Goal: Navigation & Orientation: Find specific page/section

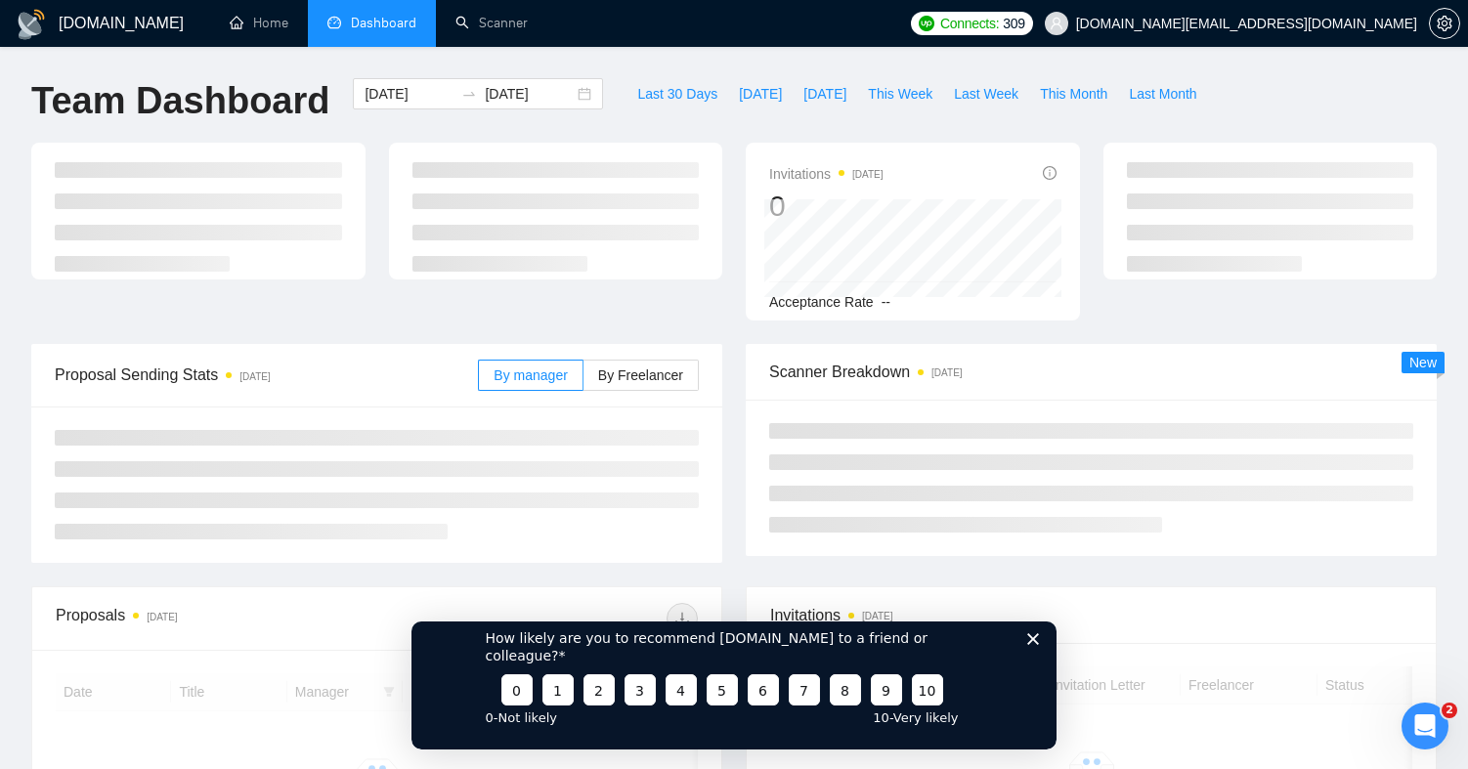
click at [1029, 644] on polygon "Close survey" at bounding box center [1033, 638] width 12 height 12
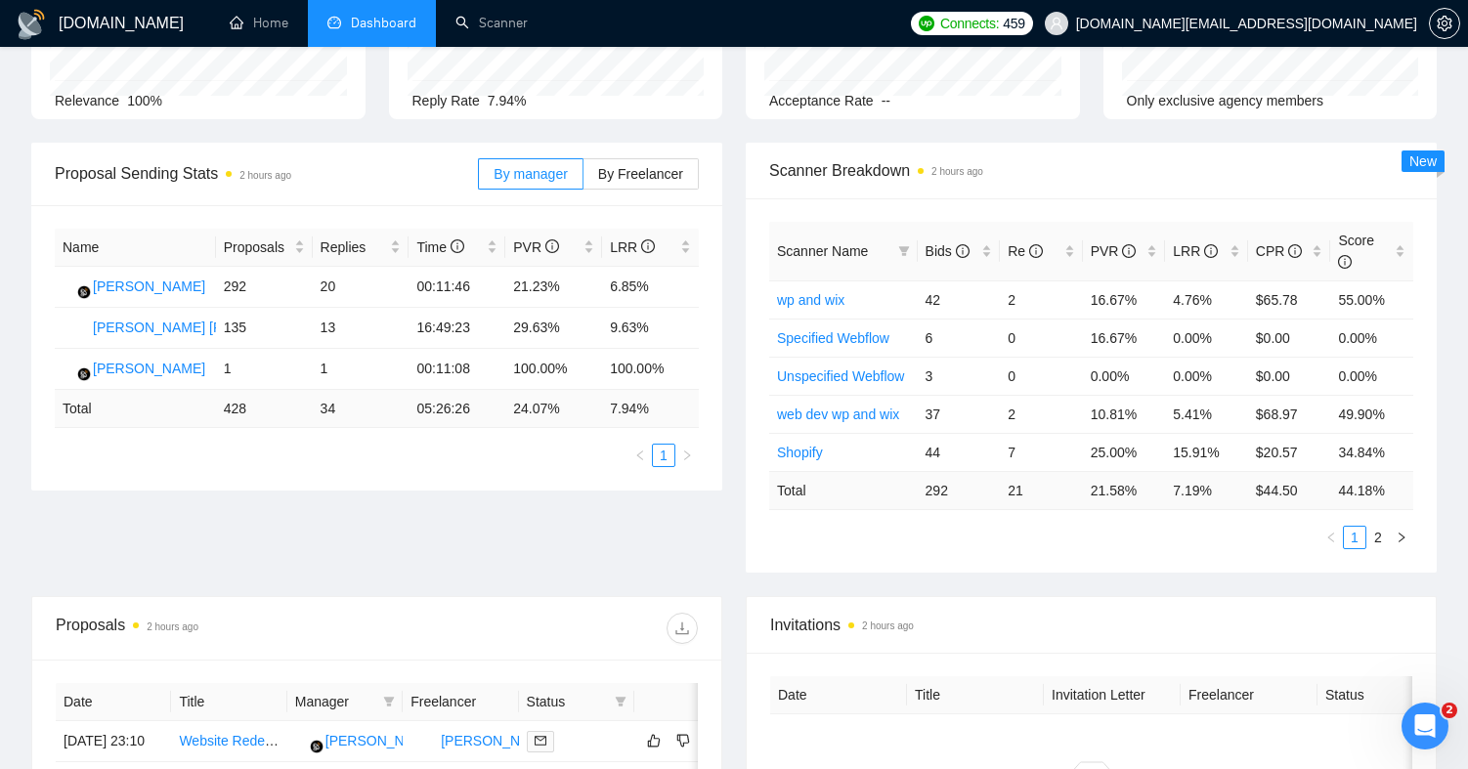
scroll to position [171, 0]
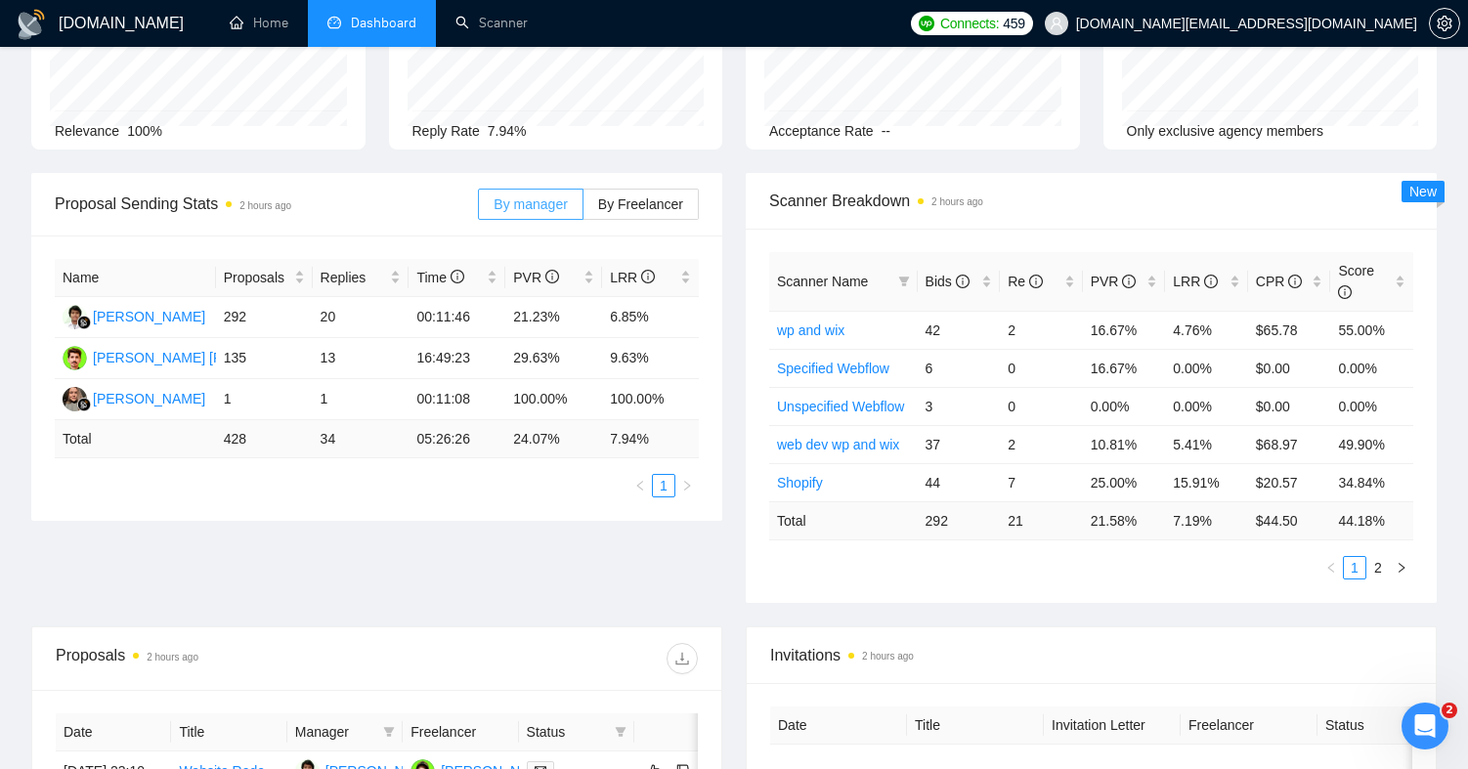
click at [538, 207] on span "By manager" at bounding box center [530, 204] width 73 height 16
click at [479, 209] on input "By manager" at bounding box center [479, 209] width 0 height 0
click at [143, 286] on th "Name" at bounding box center [135, 278] width 161 height 38
click at [138, 311] on div "[PERSON_NAME]" at bounding box center [149, 317] width 112 height 22
click at [549, 304] on td "21.23%" at bounding box center [553, 317] width 97 height 41
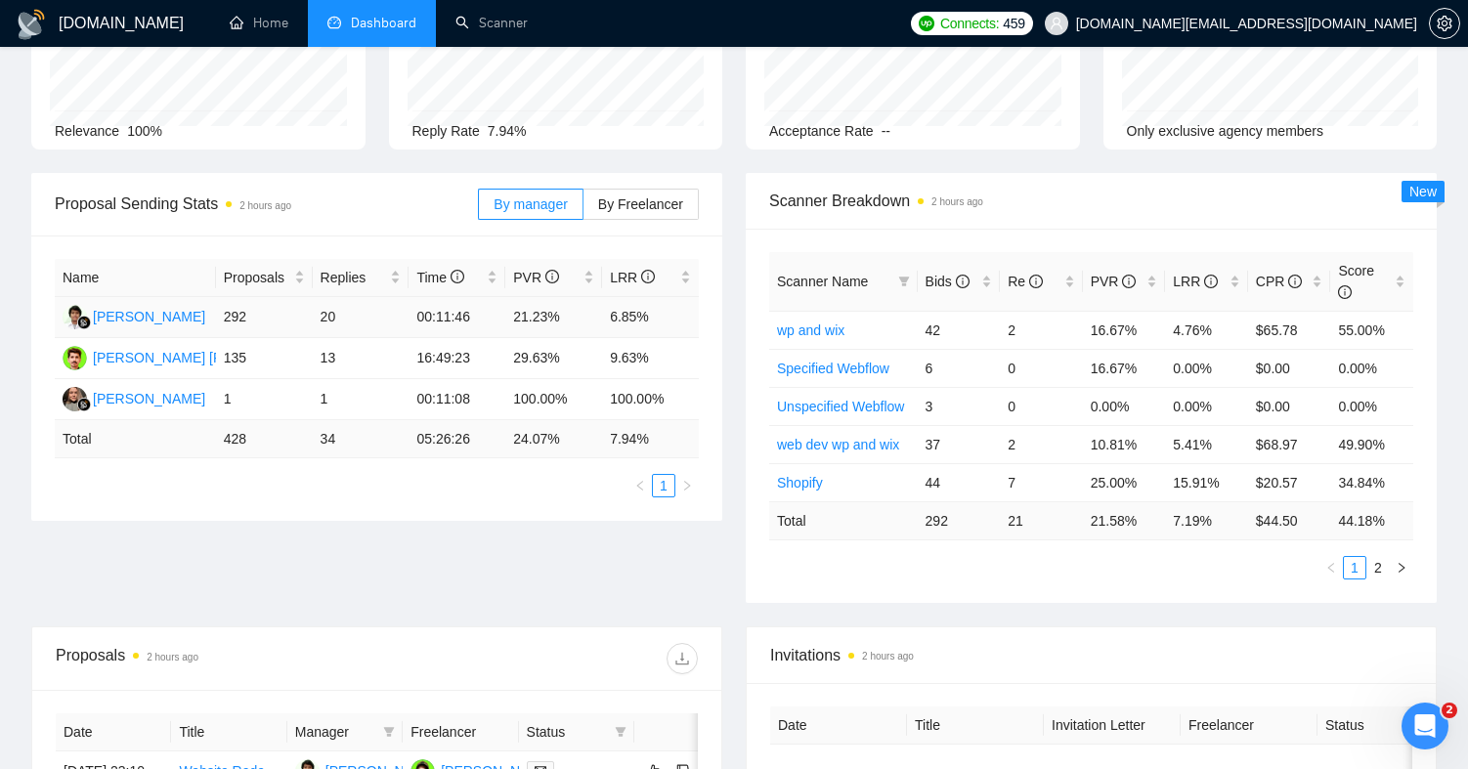
click at [571, 308] on td "21.23%" at bounding box center [553, 317] width 97 height 41
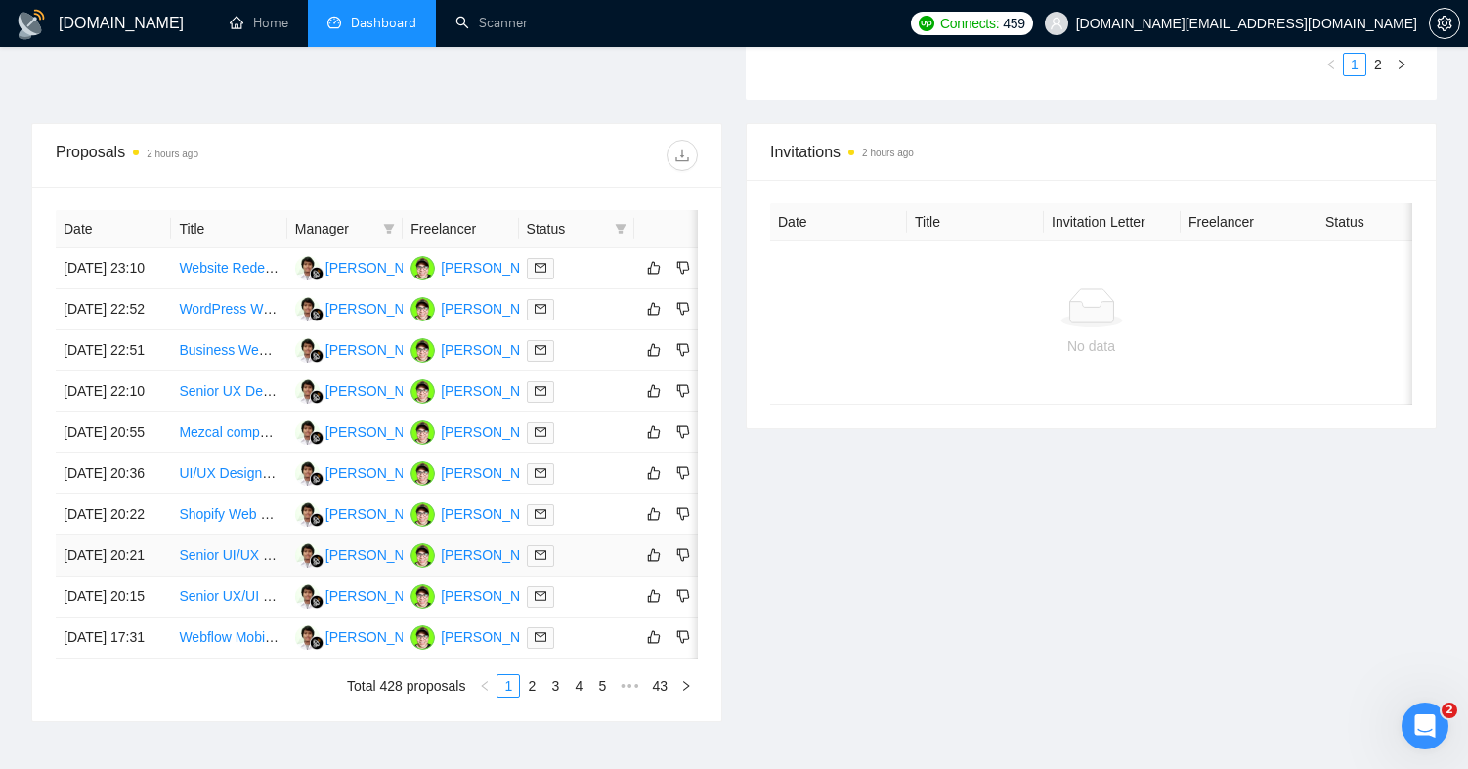
scroll to position [251, 0]
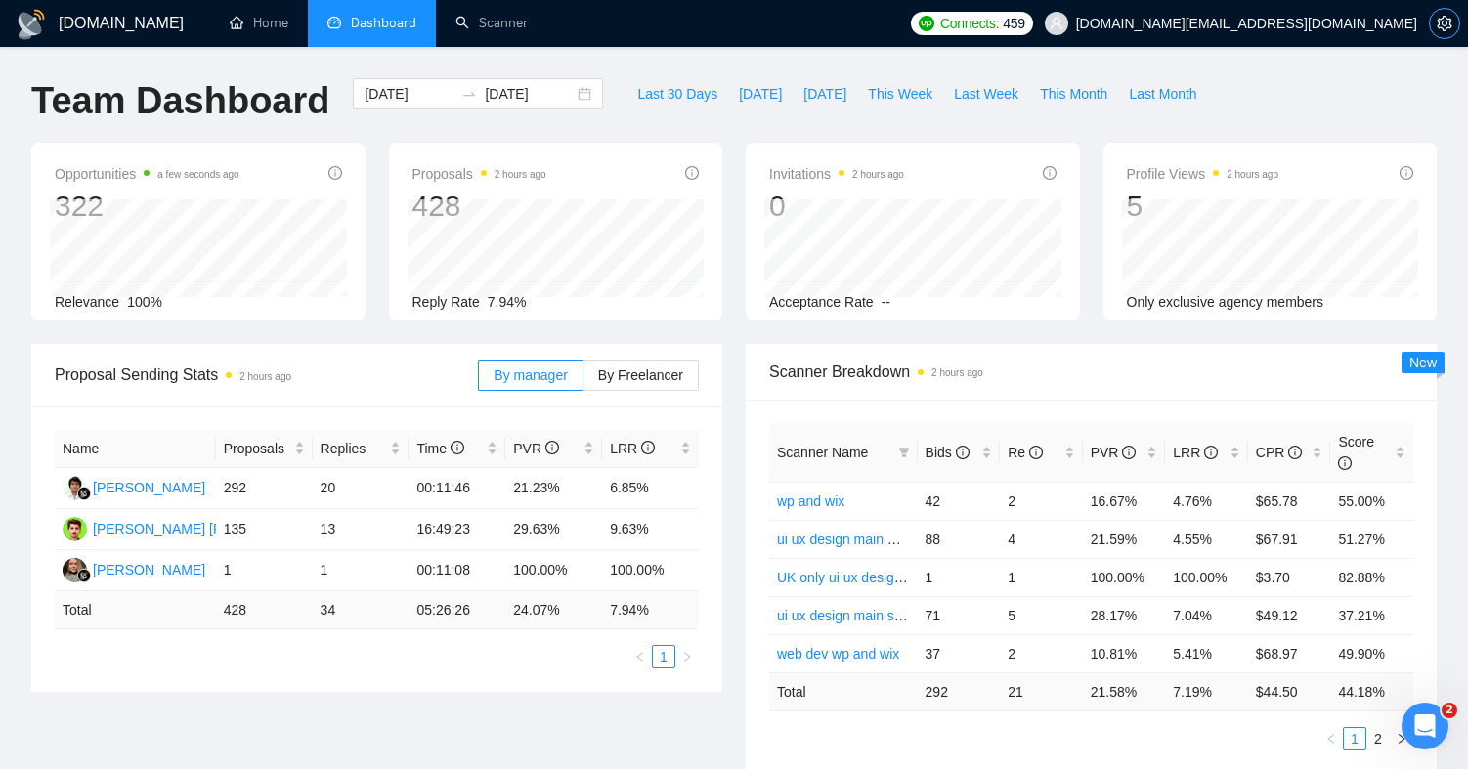
click at [1455, 22] on span "setting" at bounding box center [1444, 24] width 29 height 16
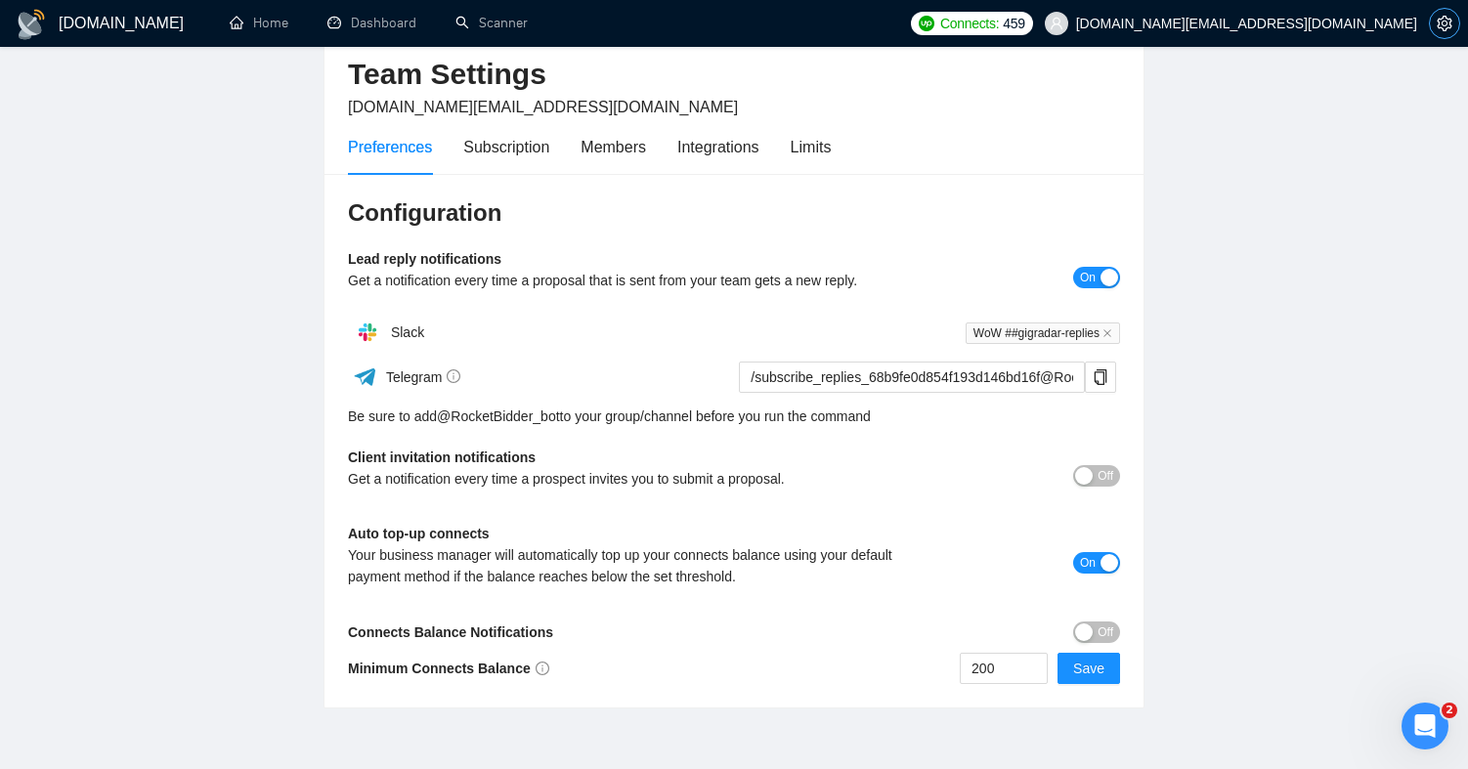
scroll to position [90, 0]
click at [670, 141] on div "Preferences Subscription Members Integrations Limits" at bounding box center [589, 146] width 483 height 56
click at [752, 147] on div "Integrations" at bounding box center [718, 146] width 82 height 24
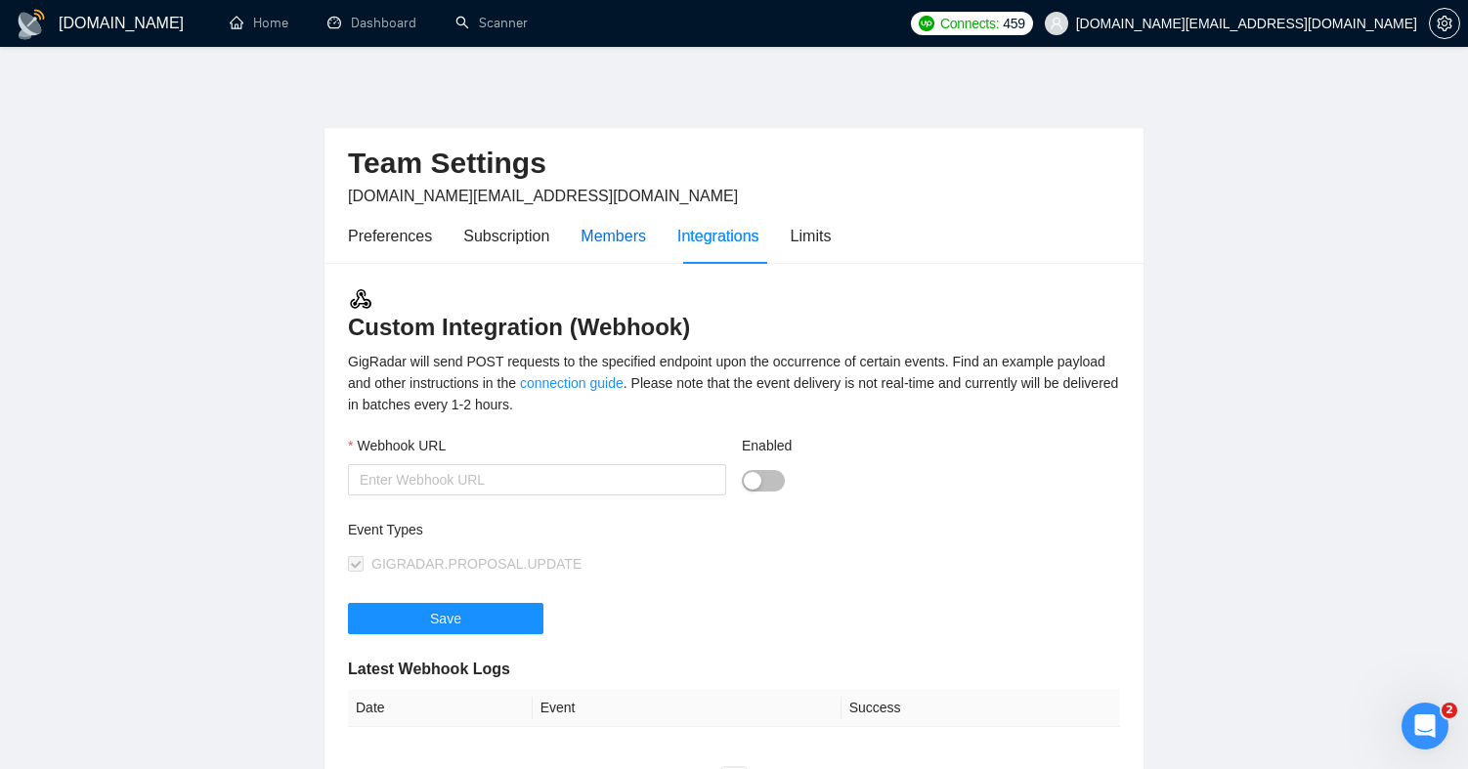
click at [625, 232] on div "Members" at bounding box center [613, 236] width 65 height 24
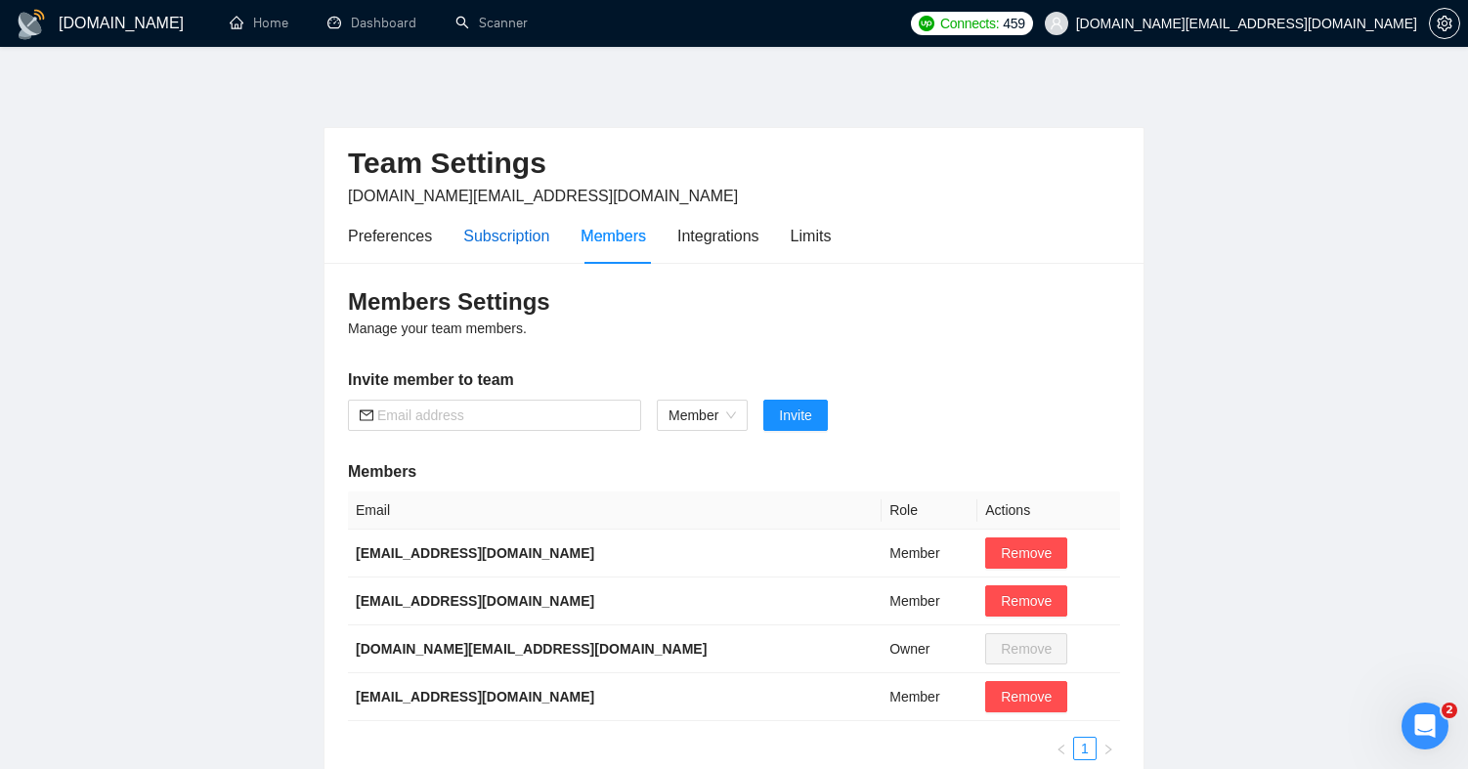
click at [530, 236] on div "Subscription" at bounding box center [506, 236] width 86 height 24
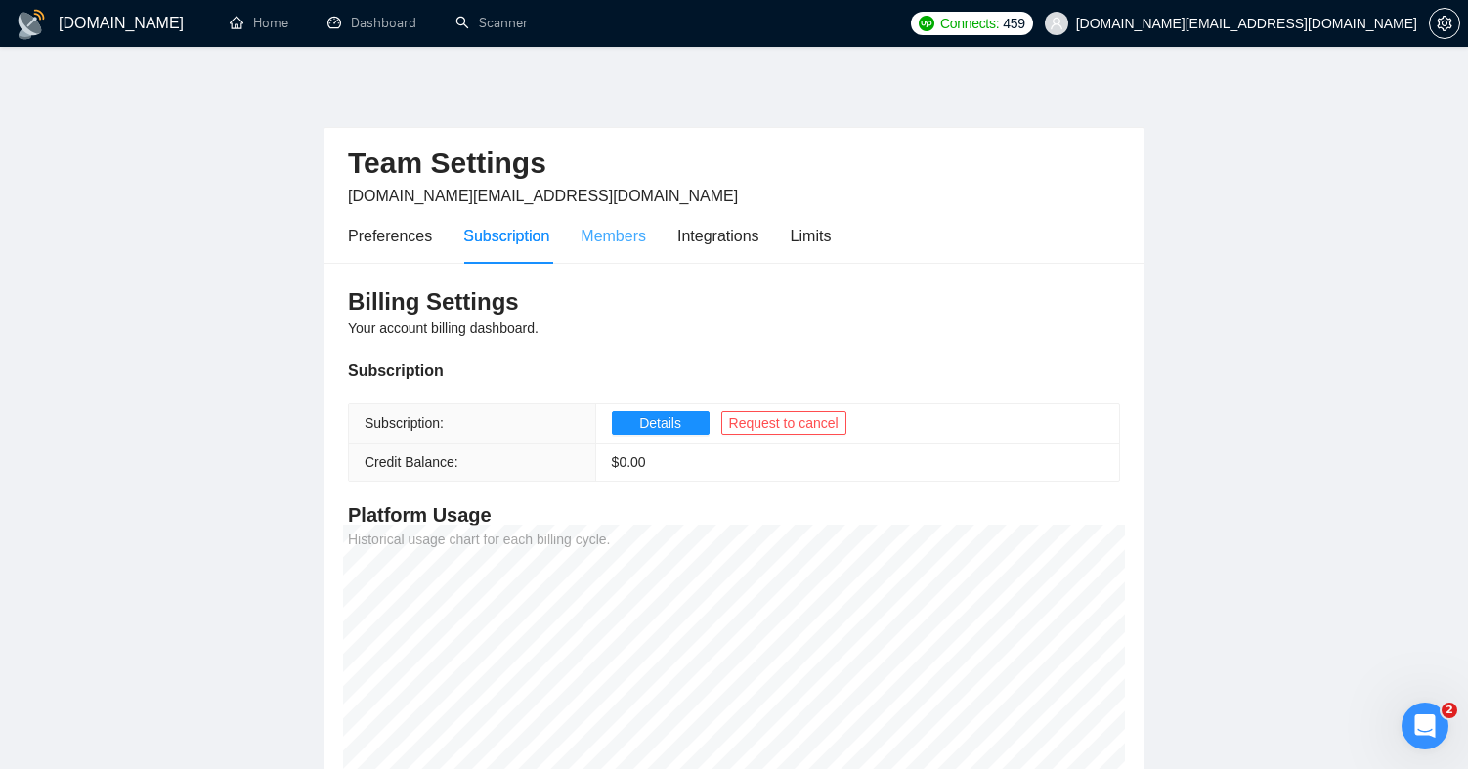
click at [624, 253] on div "Members" at bounding box center [613, 236] width 65 height 56
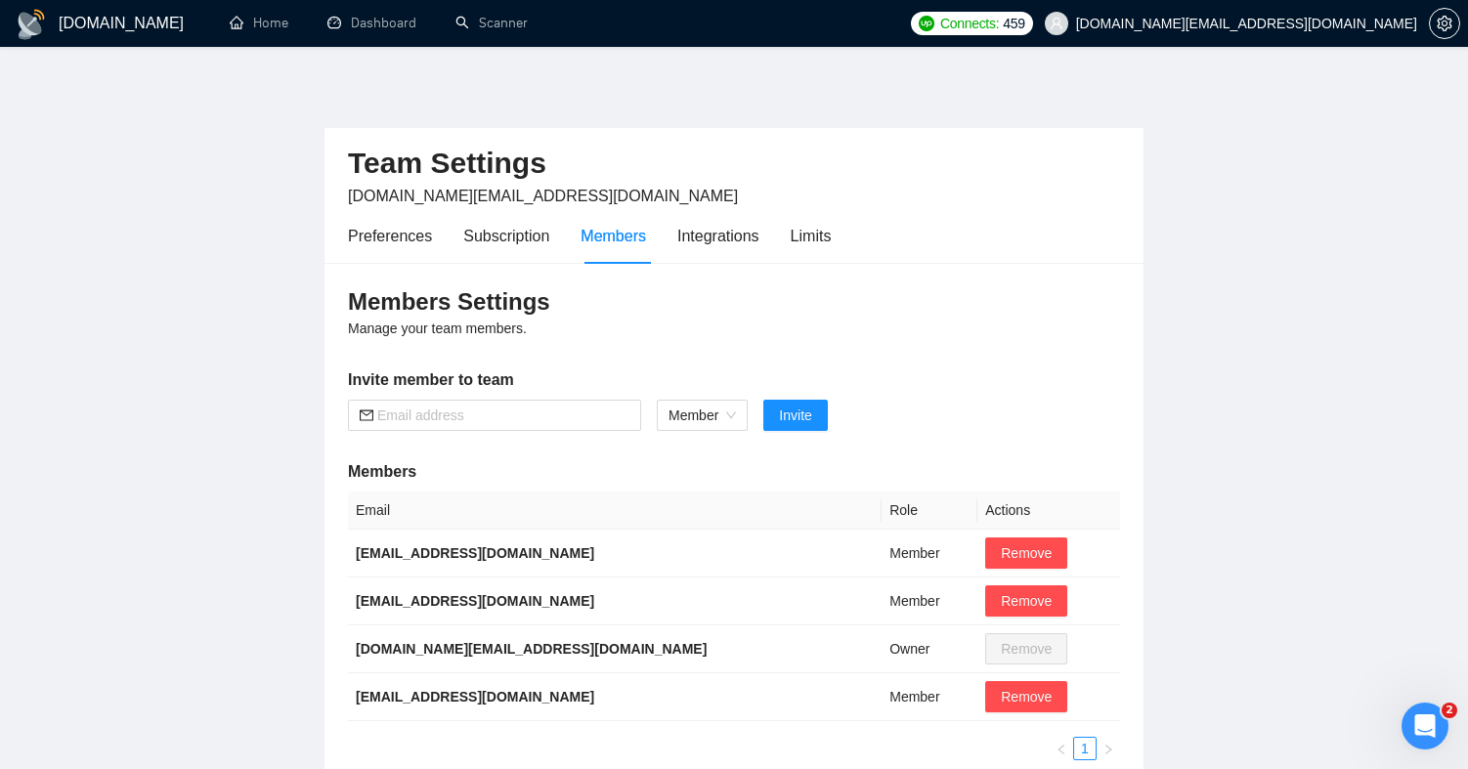
scroll to position [35, 0]
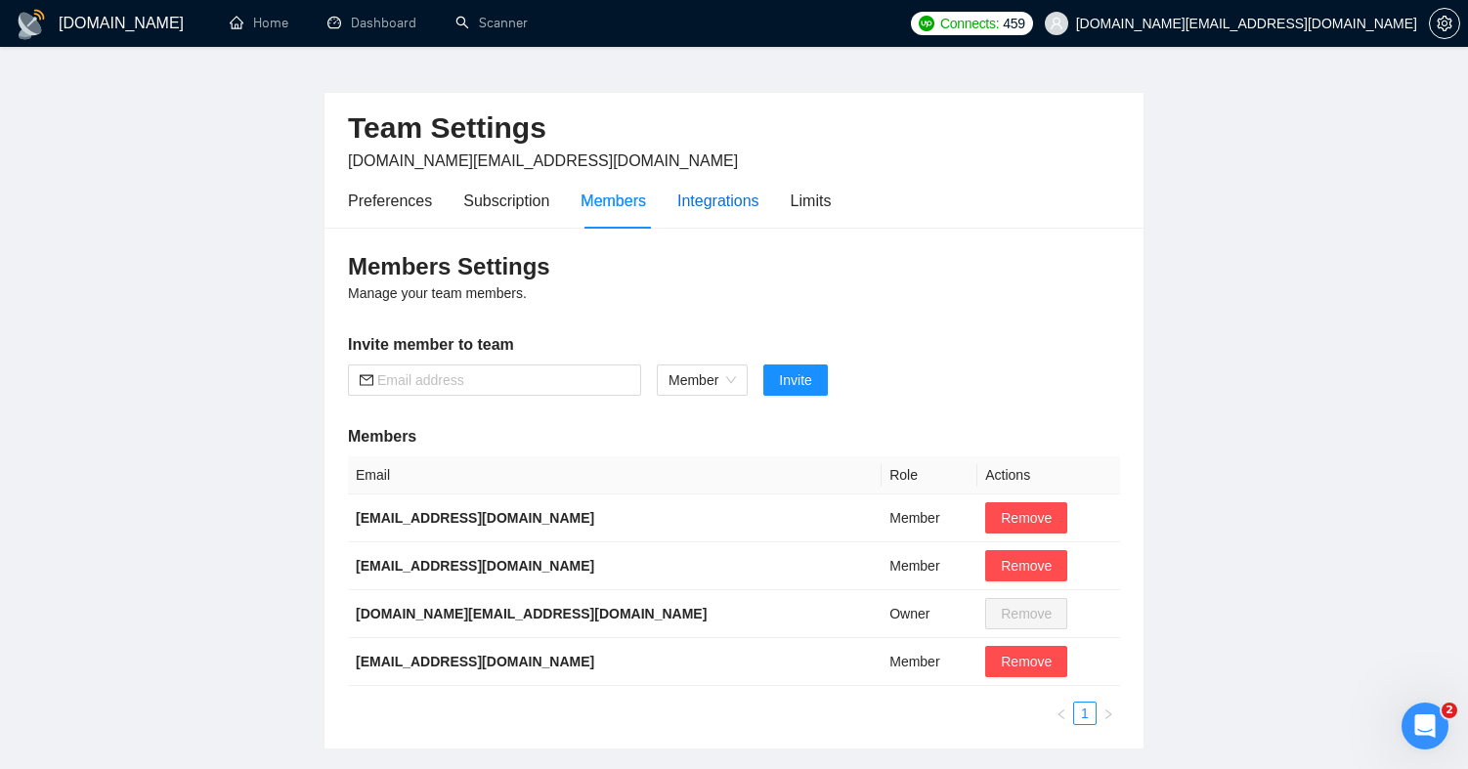
click at [747, 208] on div "Integrations" at bounding box center [718, 201] width 82 height 24
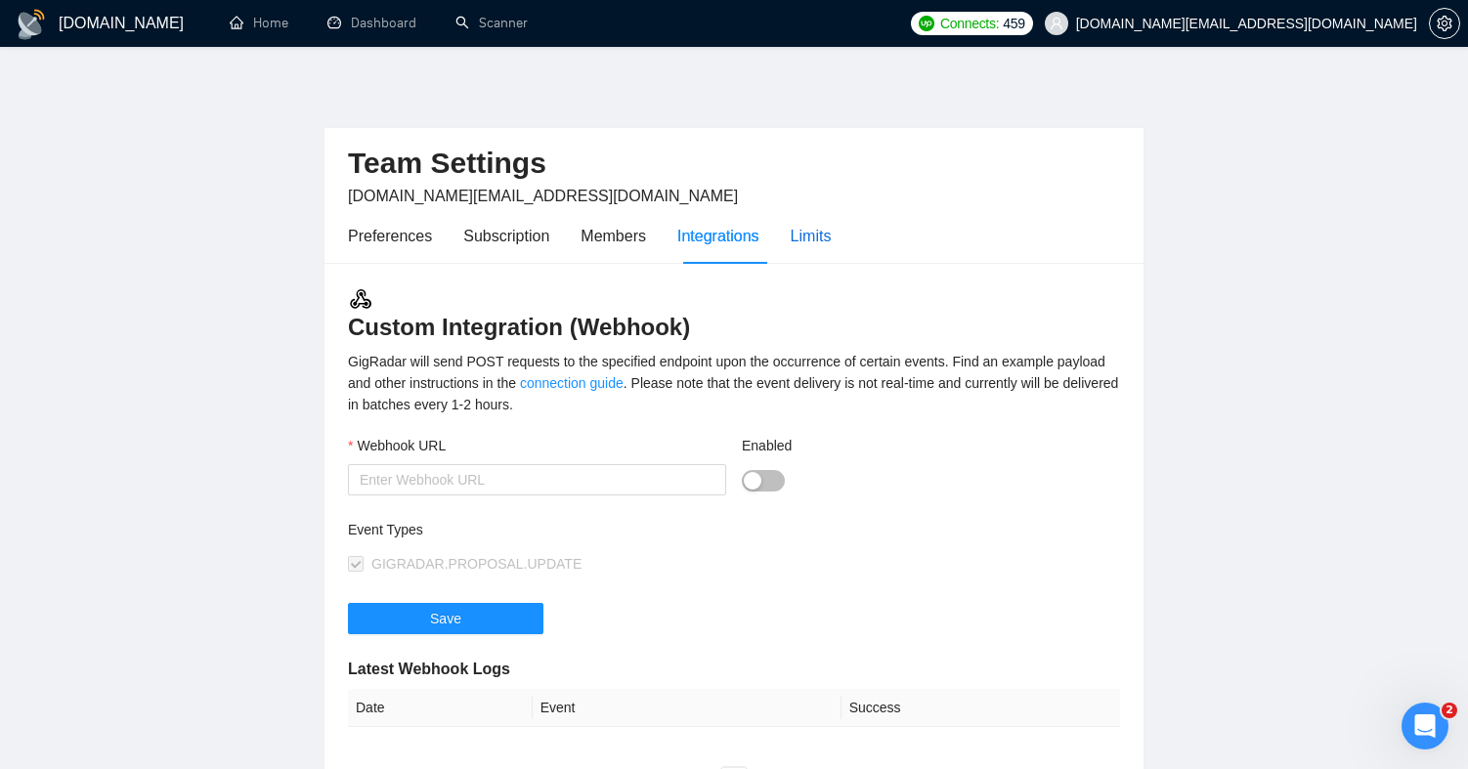
click at [824, 238] on div "Limits" at bounding box center [811, 236] width 41 height 24
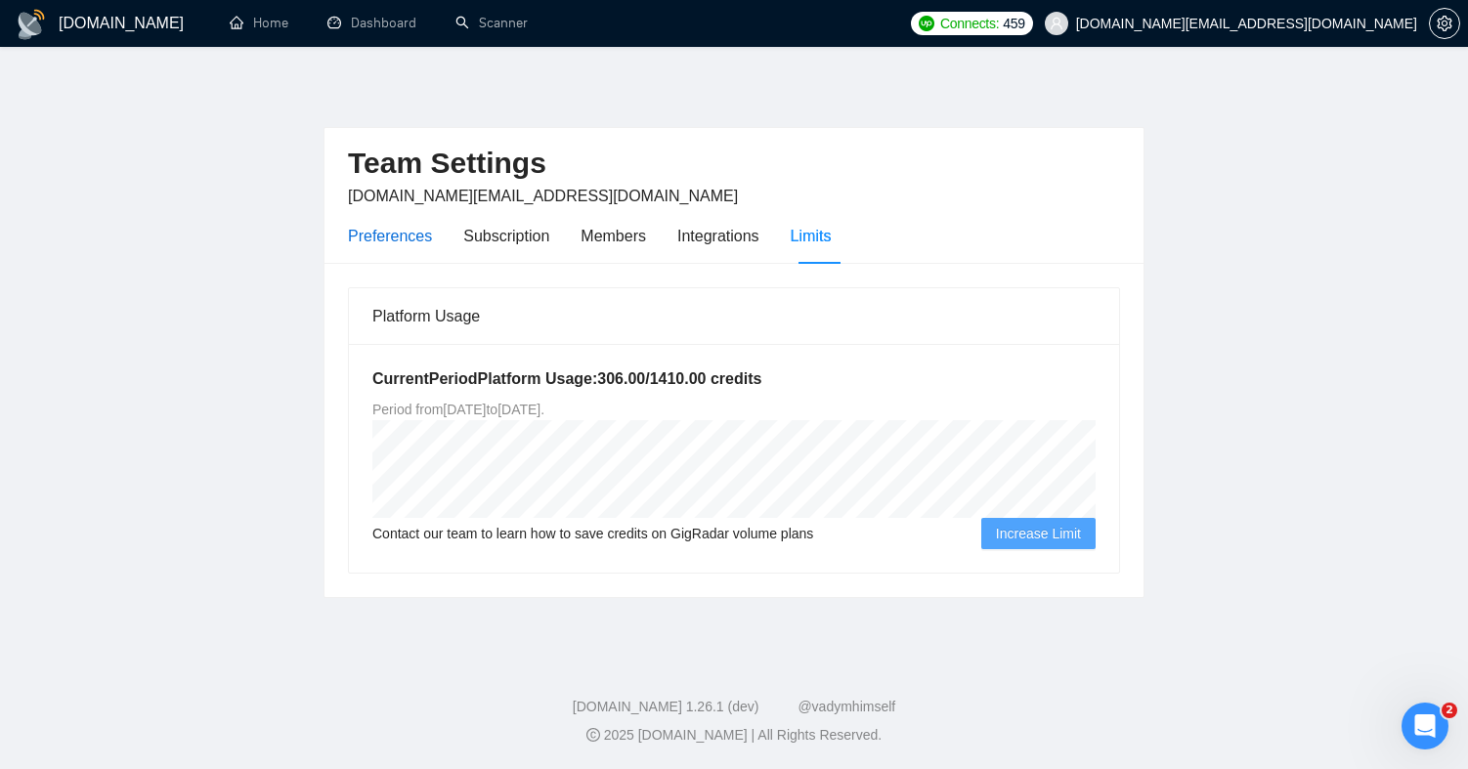
click at [407, 241] on div "Preferences" at bounding box center [390, 236] width 84 height 24
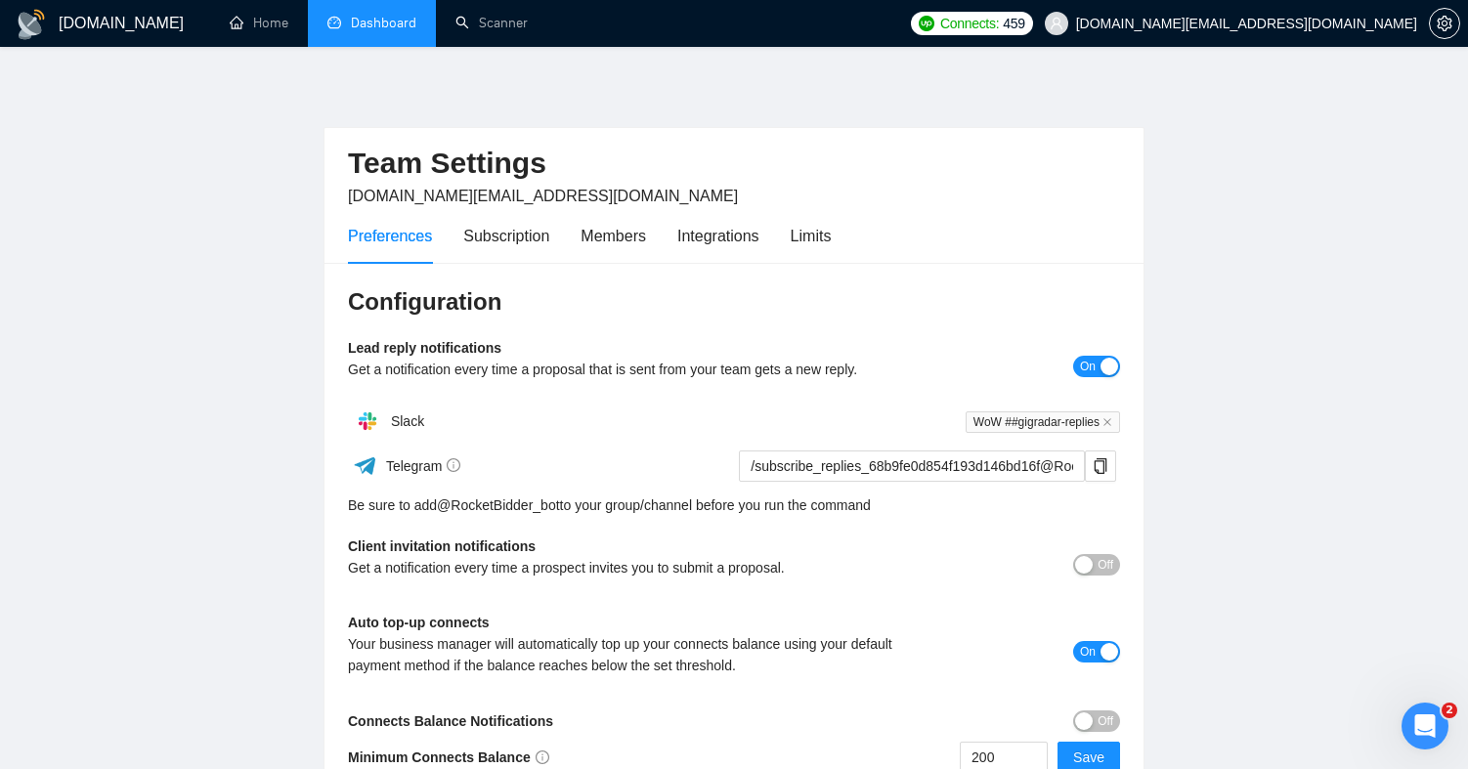
click at [371, 22] on link "Dashboard" at bounding box center [371, 23] width 89 height 17
